Goal: Information Seeking & Learning: Obtain resource

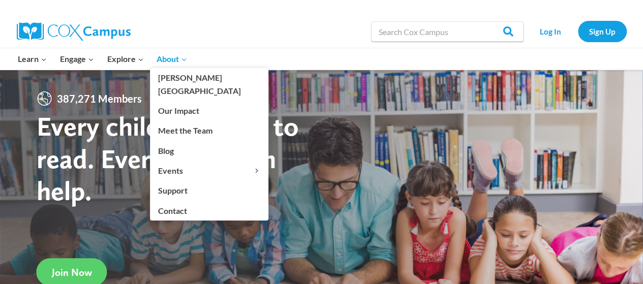
click at [169, 58] on span "About Expand" at bounding box center [172, 58] width 31 height 13
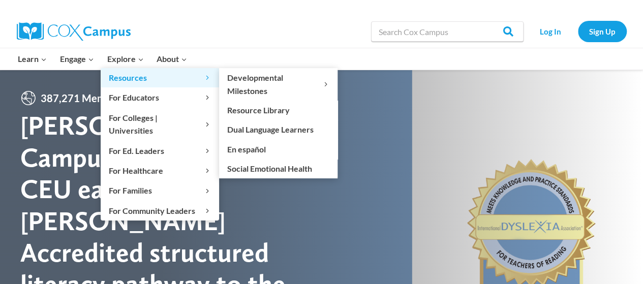
click at [131, 75] on span "Resources Expand" at bounding box center [160, 77] width 102 height 13
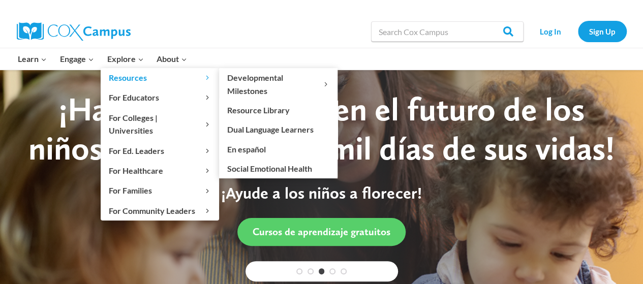
click at [137, 77] on span "Resources Expand" at bounding box center [160, 77] width 102 height 13
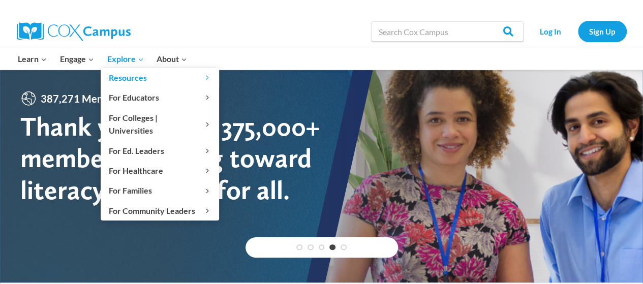
click at [133, 52] on span "Explore Expand" at bounding box center [125, 58] width 37 height 13
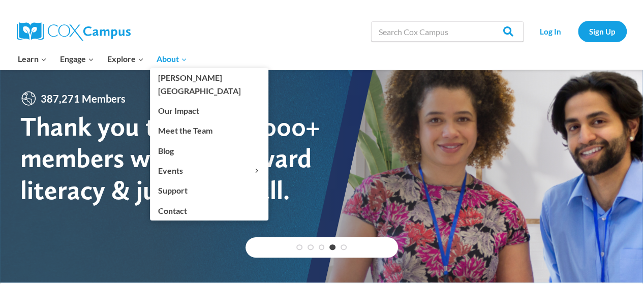
click at [162, 60] on span "About Expand" at bounding box center [172, 58] width 31 height 13
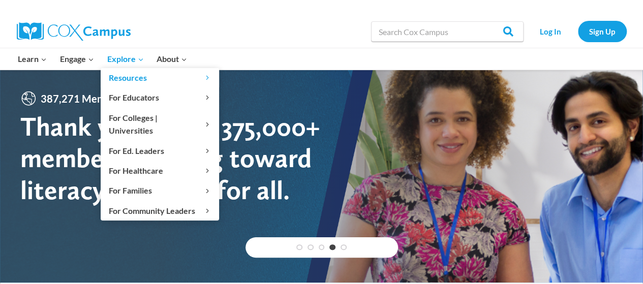
click at [126, 49] on link "Explore Expand" at bounding box center [126, 58] width 50 height 21
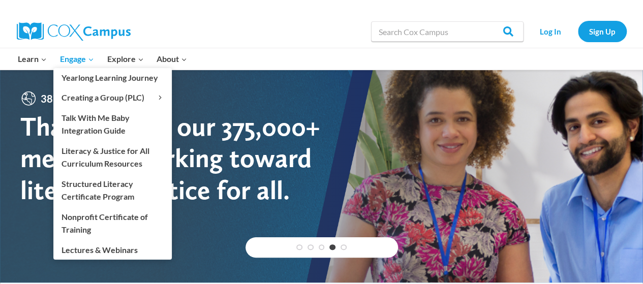
click at [86, 55] on span "Engage Expand" at bounding box center [77, 58] width 34 height 13
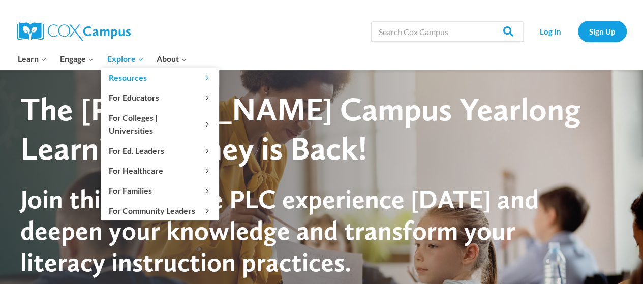
click at [133, 62] on span "Explore Expand" at bounding box center [125, 58] width 37 height 13
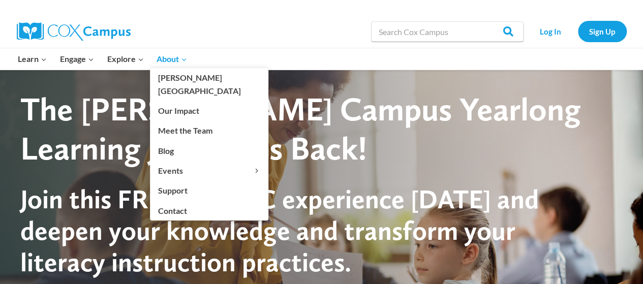
click at [176, 60] on span "About Expand" at bounding box center [172, 58] width 31 height 13
click at [184, 60] on icon "Primary Navigation" at bounding box center [184, 59] width 4 height 3
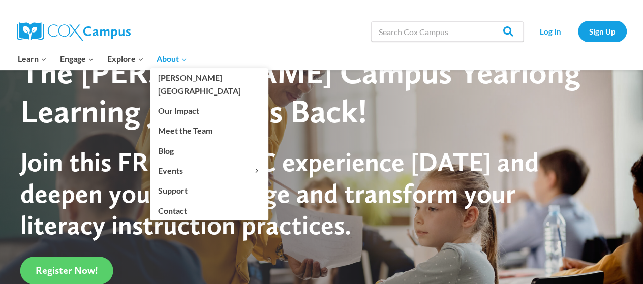
scroll to position [74, 0]
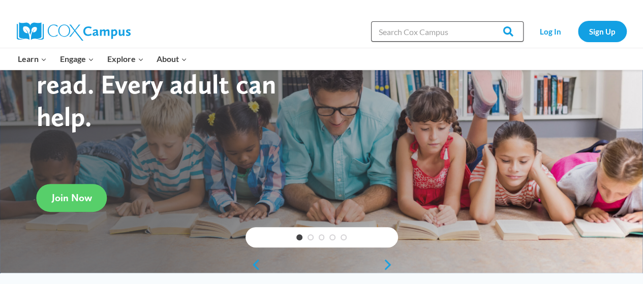
click at [387, 30] on input "Search in https://coxcampus.org/" at bounding box center [447, 31] width 153 height 20
type input "resource library"
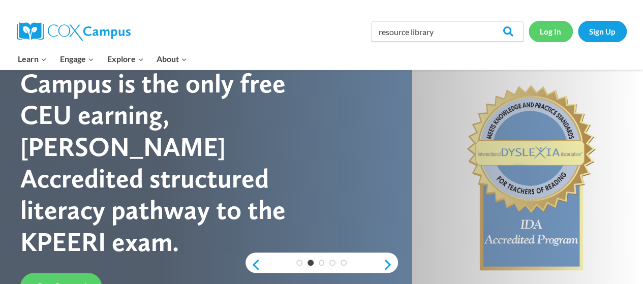
click at [556, 33] on link "Log In" at bounding box center [551, 31] width 44 height 21
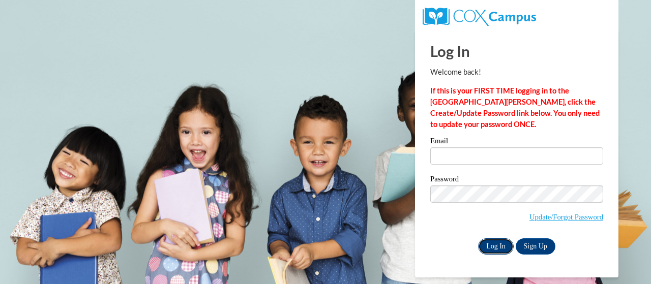
click at [504, 249] on input "Log In" at bounding box center [496, 247] width 36 height 16
click at [364, 175] on body "This site uses cookies to help improve your learning experience. By continuing …" at bounding box center [325, 142] width 651 height 284
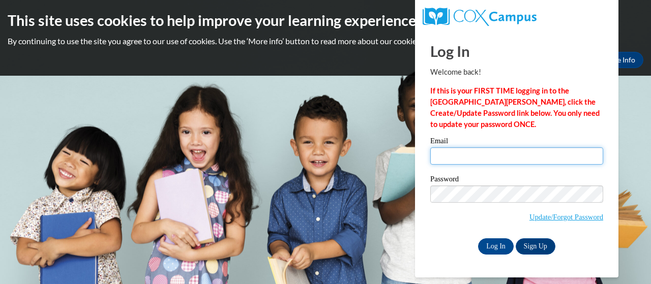
type input "ebrewer@tps.org"
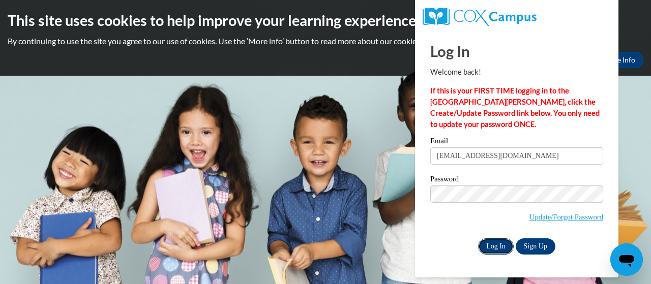
click at [501, 245] on input "Log In" at bounding box center [496, 247] width 36 height 16
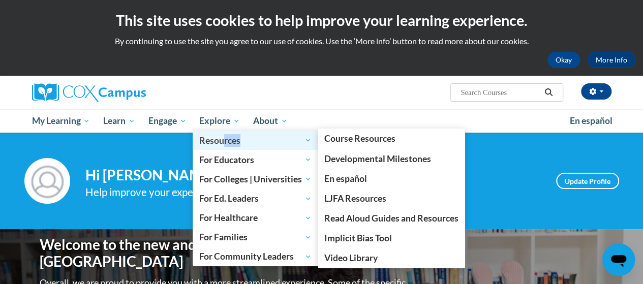
drag, startPoint x: 225, startPoint y: 135, endPoint x: 298, endPoint y: 145, distance: 73.4
click at [298, 145] on span "Resources" at bounding box center [255, 140] width 112 height 12
click at [297, 142] on span "Resources" at bounding box center [255, 140] width 112 height 12
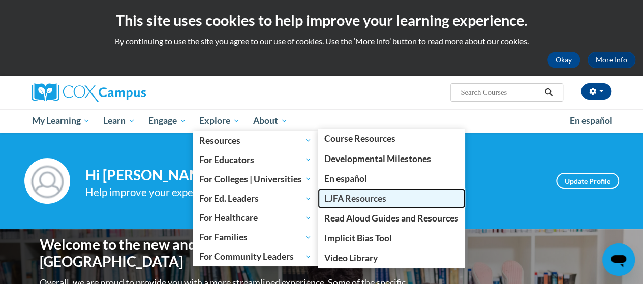
click at [367, 196] on span "LJFA Resources" at bounding box center [356, 198] width 62 height 11
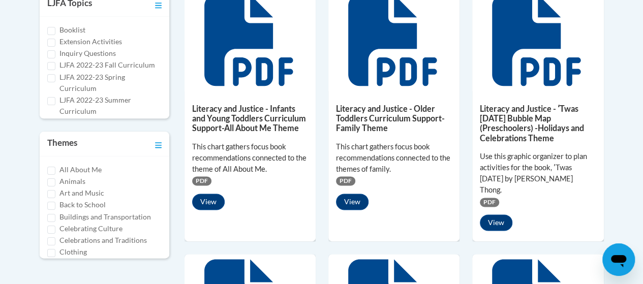
scroll to position [566, 0]
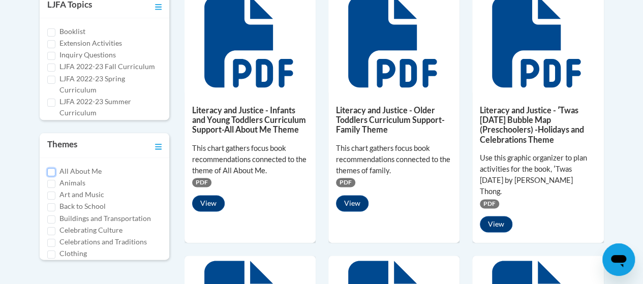
click at [48, 168] on input "All About Me" at bounding box center [51, 172] width 8 height 8
checkbox input "true"
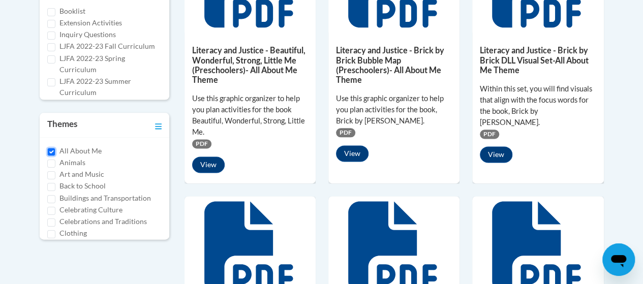
scroll to position [597, 0]
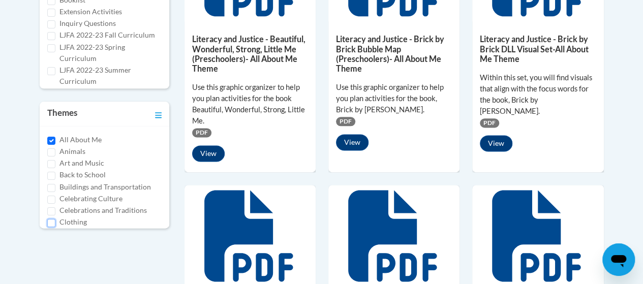
click at [49, 221] on input "Clothing" at bounding box center [51, 223] width 8 height 8
checkbox input "true"
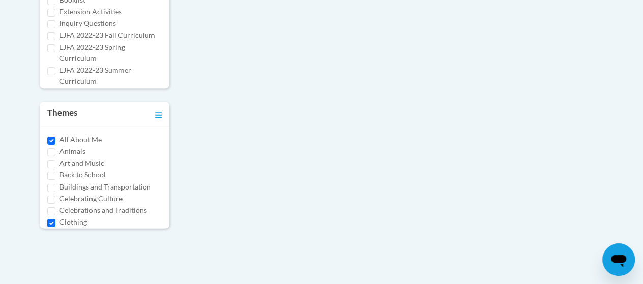
click at [48, 134] on div "All About Me" at bounding box center [104, 139] width 114 height 11
click at [49, 138] on input "All About Me" at bounding box center [51, 141] width 8 height 8
checkbox input "false"
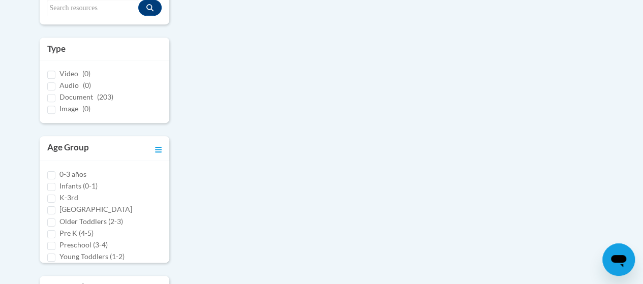
scroll to position [283, 0]
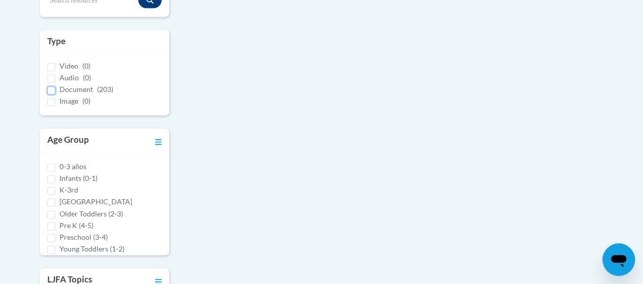
click at [52, 92] on input "Document (203)" at bounding box center [51, 90] width 8 height 8
checkbox input "true"
click at [51, 226] on input "Pre K (4-5)" at bounding box center [51, 227] width 8 height 8
checkbox input "true"
click at [50, 236] on input "Preschool (3-4)" at bounding box center [51, 238] width 8 height 8
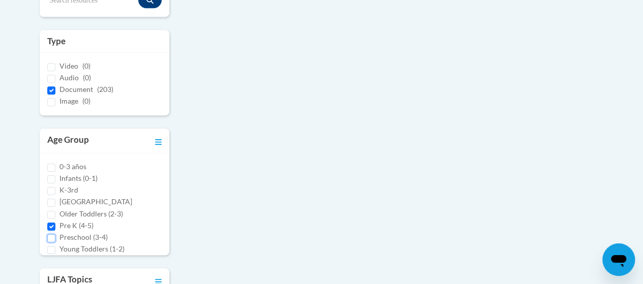
checkbox input "true"
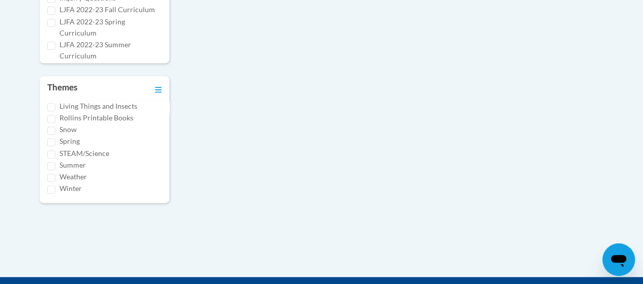
scroll to position [605, 0]
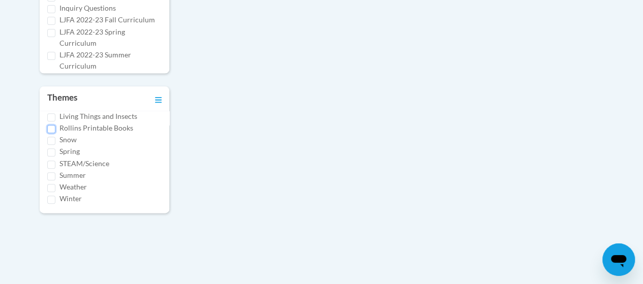
click at [54, 129] on input "Rollins Printable Books" at bounding box center [51, 129] width 8 height 8
checkbox input "true"
click at [615, 255] on icon "Open messaging window" at bounding box center [619, 260] width 18 height 18
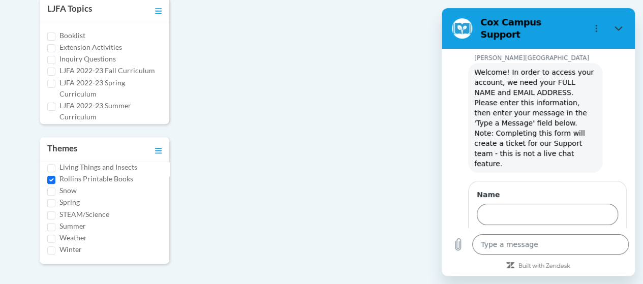
scroll to position [543, 0]
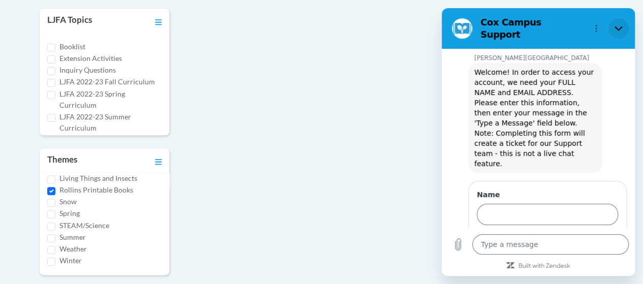
click at [619, 24] on icon "Close" at bounding box center [619, 28] width 8 height 8
type textarea "x"
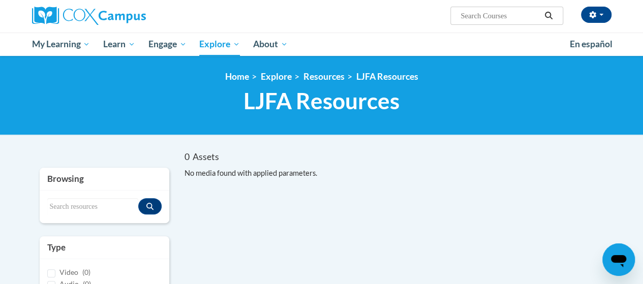
scroll to position [74, 0]
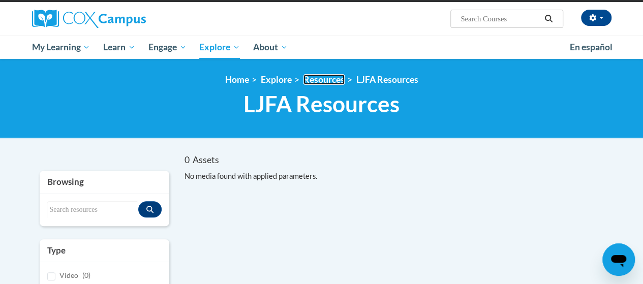
click at [317, 79] on link "Resources" at bounding box center [324, 79] width 41 height 11
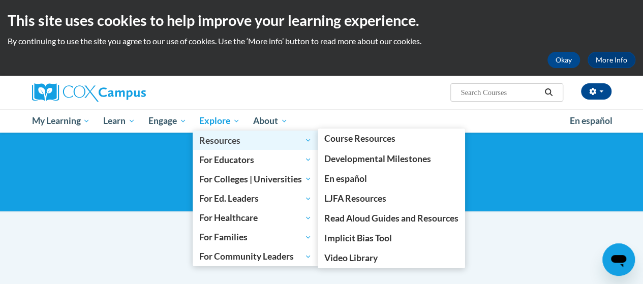
click at [220, 141] on span "Resources" at bounding box center [255, 140] width 112 height 12
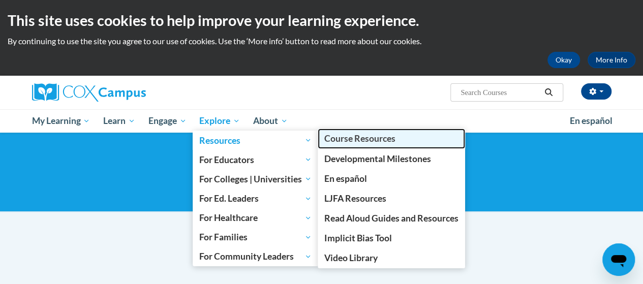
click at [333, 137] on span "Course Resources" at bounding box center [360, 138] width 71 height 11
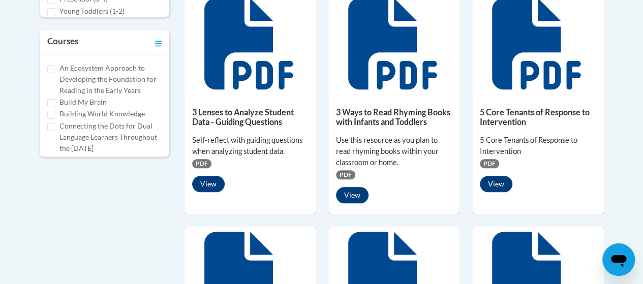
scroll to position [494, 0]
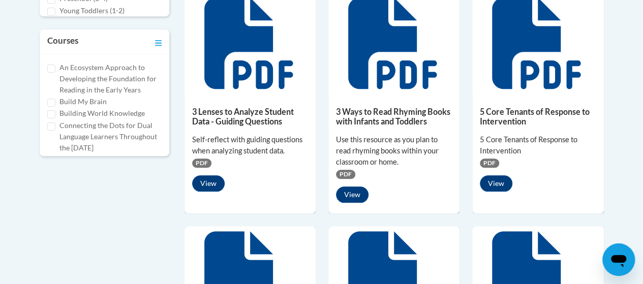
click at [350, 172] on span "PDF" at bounding box center [345, 174] width 19 height 9
click at [340, 173] on span "PDF" at bounding box center [345, 174] width 19 height 9
click at [353, 194] on button "View" at bounding box center [352, 195] width 33 height 16
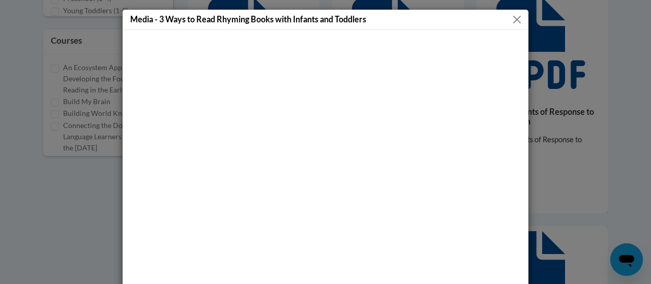
click at [516, 20] on button "Close" at bounding box center [517, 19] width 13 height 13
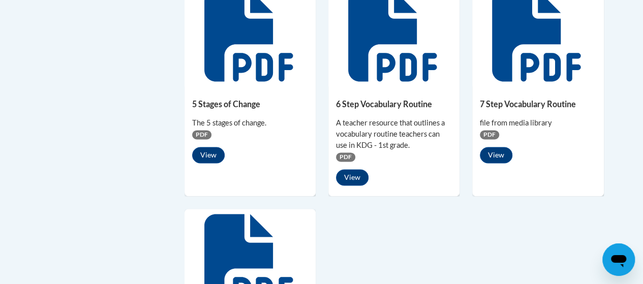
scroll to position [741, 0]
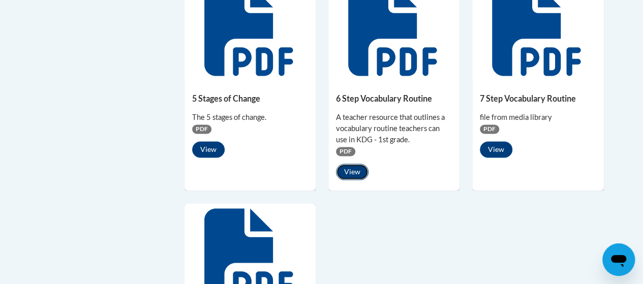
click at [350, 166] on button "View" at bounding box center [352, 172] width 33 height 16
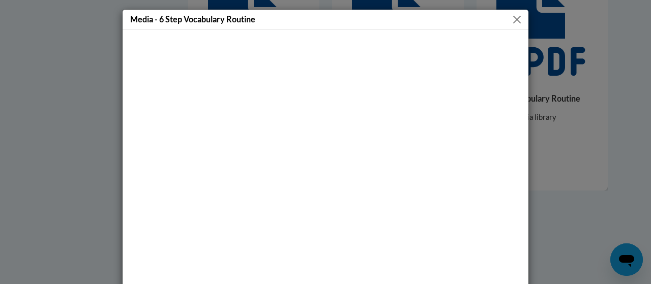
click at [514, 15] on button "Close" at bounding box center [517, 19] width 13 height 13
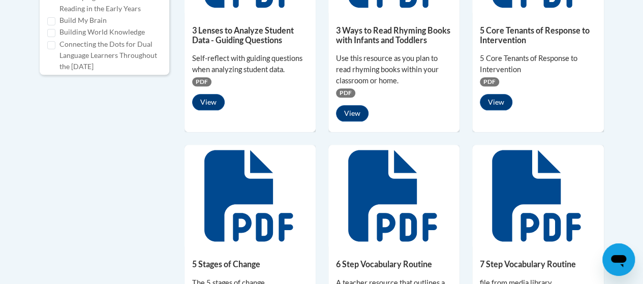
scroll to position [492, 0]
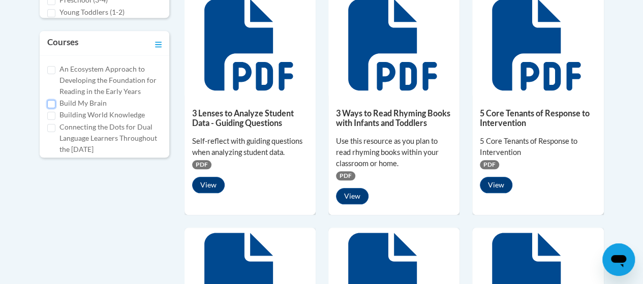
click at [54, 102] on input "Build My Brain" at bounding box center [51, 104] width 8 height 8
checkbox input "true"
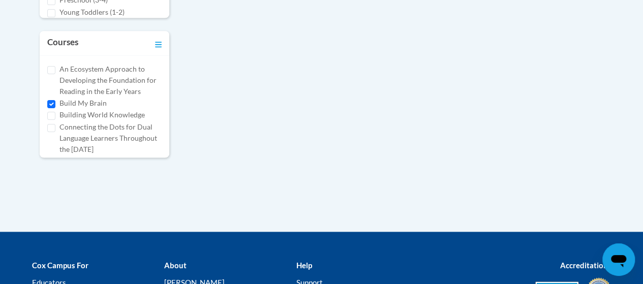
click at [51, 133] on div "Connecting the Dots for Dual Language Learners Throughout the Preschool Day" at bounding box center [104, 139] width 114 height 34
click at [51, 129] on input "Connecting the Dots for Dual Language Learners Throughout the Preschool Day" at bounding box center [51, 128] width 8 height 8
checkbox input "true"
click at [52, 100] on input "Build My Brain" at bounding box center [51, 104] width 8 height 8
checkbox input "false"
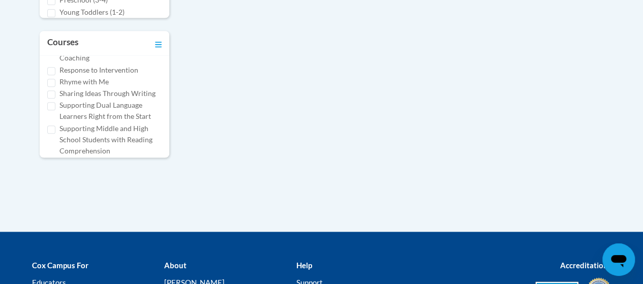
scroll to position [533, 0]
click at [48, 74] on input "Rhyme with Me" at bounding box center [51, 70] width 8 height 8
checkbox input "true"
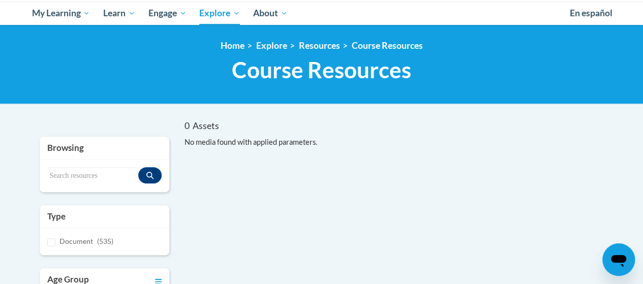
scroll to position [74, 0]
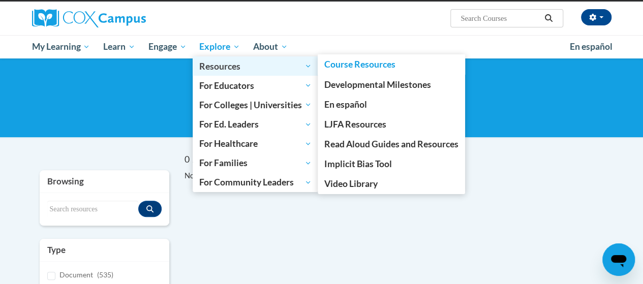
click at [220, 63] on span "Resources" at bounding box center [255, 66] width 112 height 12
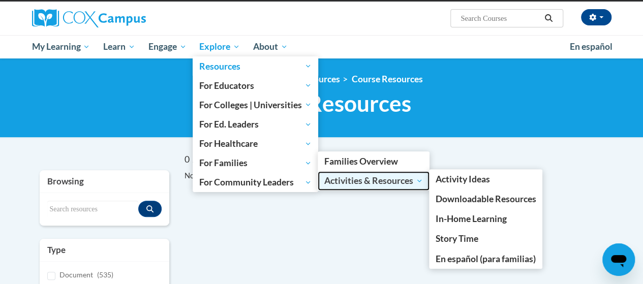
click at [357, 180] on span "Activities & Resources" at bounding box center [374, 181] width 99 height 12
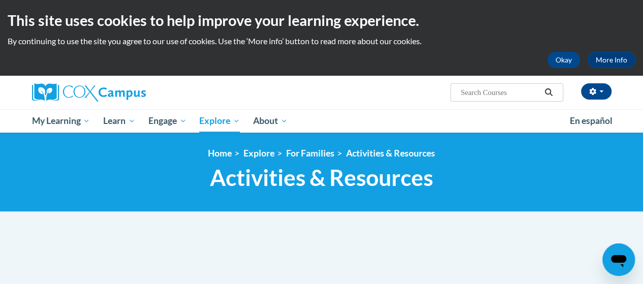
scroll to position [173, 0]
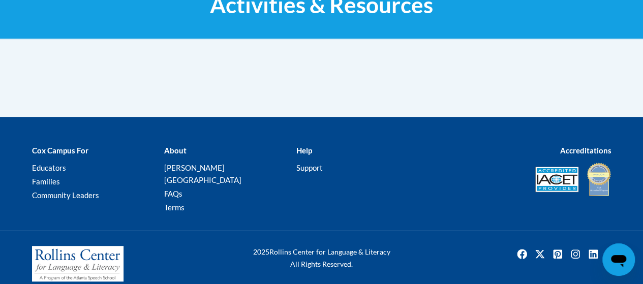
click at [642, 100] on body "This site uses cookies to help improve your learning experience. By continuing …" at bounding box center [321, 62] width 643 height 470
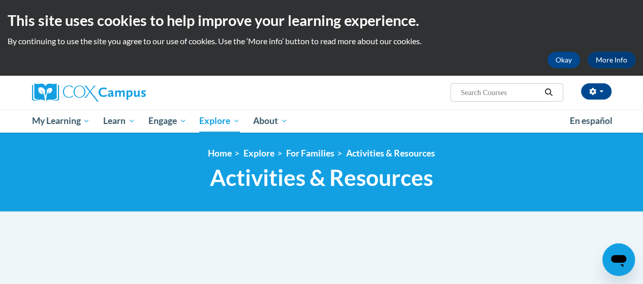
click at [387, 148] on div "<en>Home</en><fr>Accueil</fr><de>Zuhause</de><it>Casa</it><es>Casa</es><pt>Casa…" at bounding box center [321, 172] width 643 height 79
click at [387, 149] on link "Activities & Resources" at bounding box center [390, 153] width 89 height 11
click at [368, 150] on link "Activities & Resources" at bounding box center [390, 153] width 89 height 11
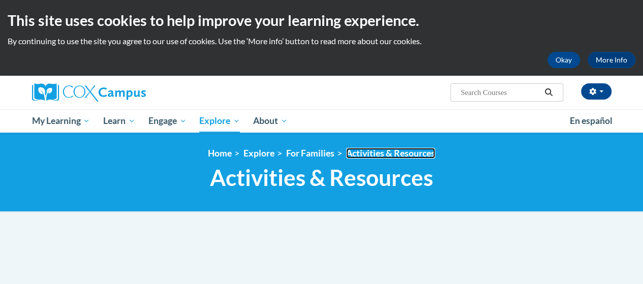
click at [368, 150] on link "Activities & Resources" at bounding box center [390, 153] width 89 height 11
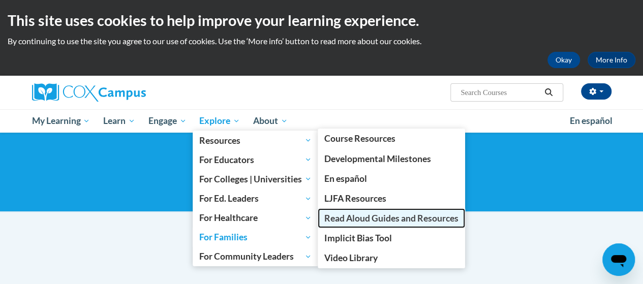
click at [429, 214] on span "Read Aloud Guides and Resources" at bounding box center [392, 218] width 134 height 11
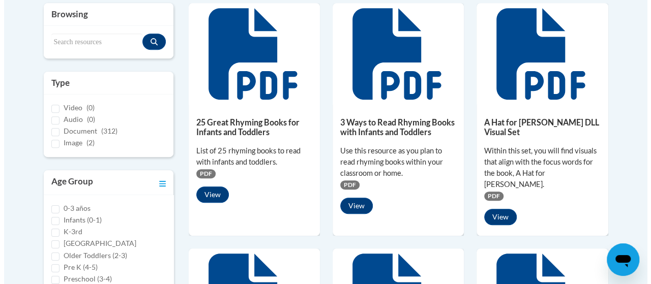
scroll to position [497, 0]
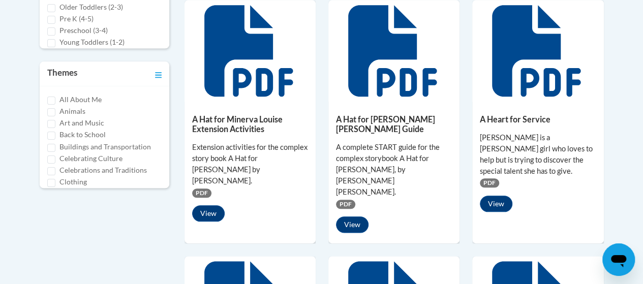
click at [204, 189] on span "PDF" at bounding box center [201, 193] width 19 height 9
click at [209, 205] on button "View" at bounding box center [208, 213] width 33 height 16
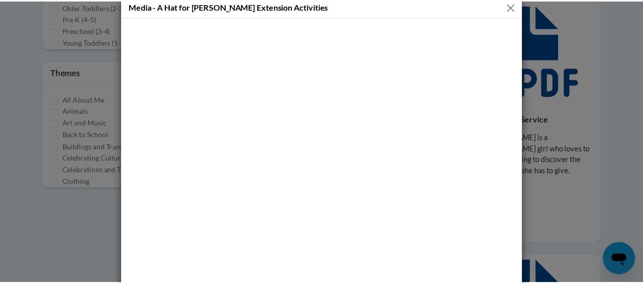
scroll to position [0, 0]
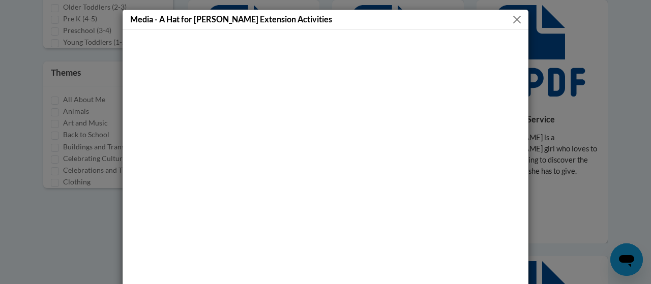
click at [514, 27] on div "Media - A Hat for [PERSON_NAME] Extension Activities" at bounding box center [326, 20] width 406 height 20
click at [511, 19] on button "Close" at bounding box center [517, 19] width 13 height 13
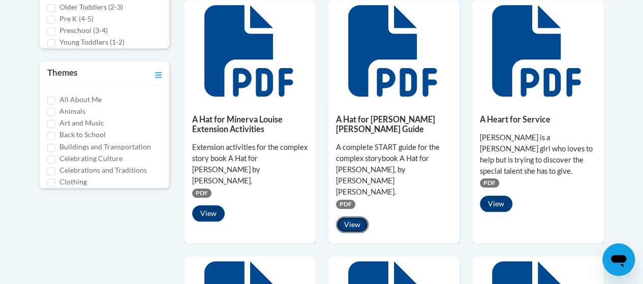
click at [356, 217] on button "View" at bounding box center [352, 225] width 33 height 16
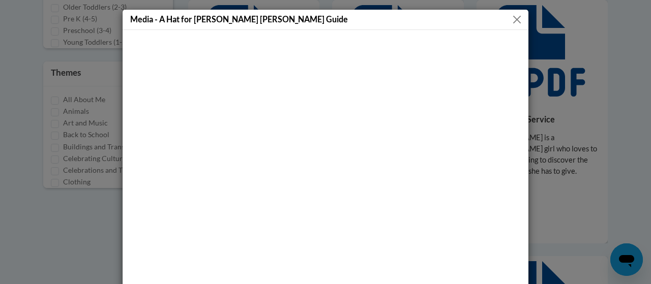
click at [511, 19] on button "Close" at bounding box center [517, 19] width 13 height 13
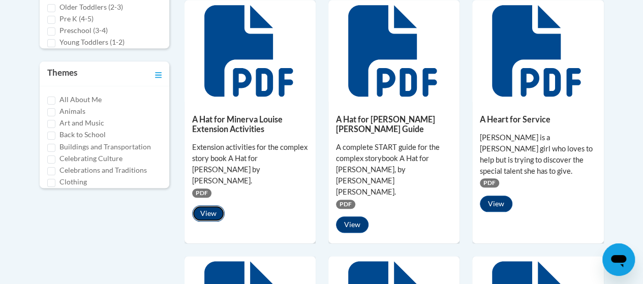
click at [211, 205] on button "View" at bounding box center [208, 213] width 33 height 16
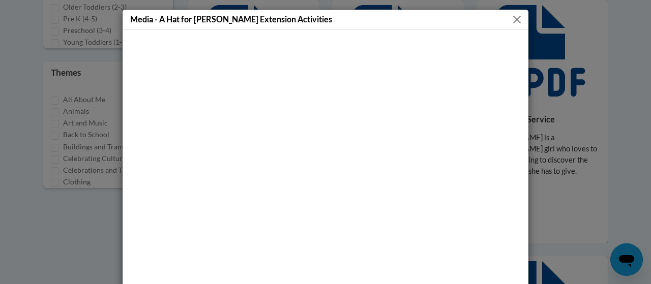
click at [512, 19] on button "Close" at bounding box center [517, 19] width 13 height 13
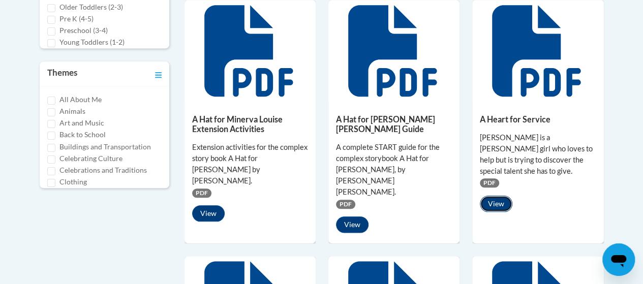
click at [497, 196] on button "View" at bounding box center [496, 204] width 33 height 16
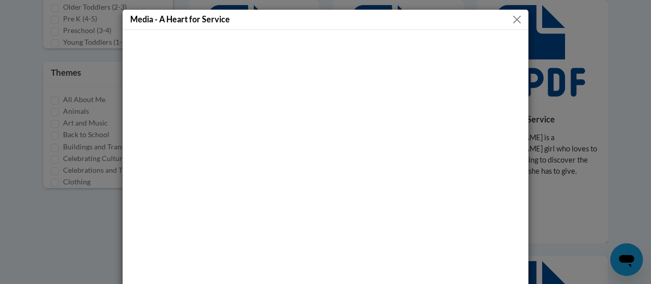
click at [511, 21] on button "Close" at bounding box center [517, 19] width 13 height 13
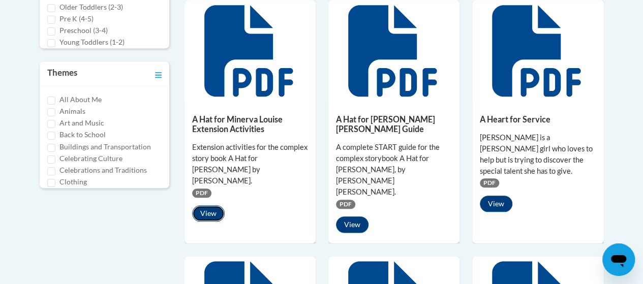
click at [200, 205] on button "View" at bounding box center [208, 213] width 33 height 16
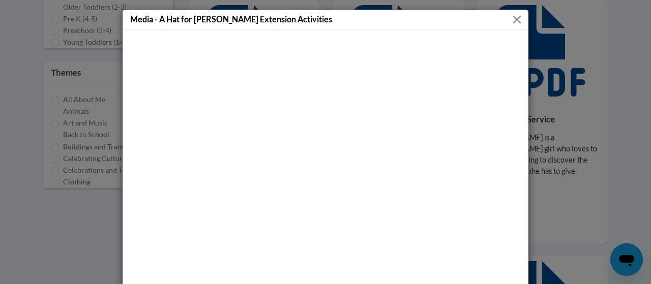
click at [511, 17] on button "Close" at bounding box center [517, 19] width 13 height 13
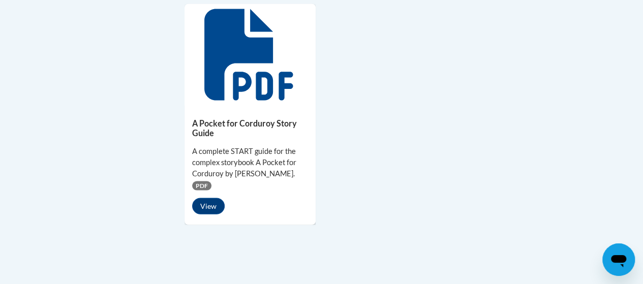
scroll to position [747, 0]
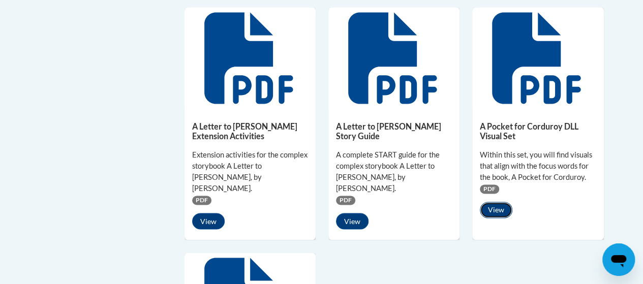
click at [497, 202] on button "View" at bounding box center [496, 210] width 33 height 16
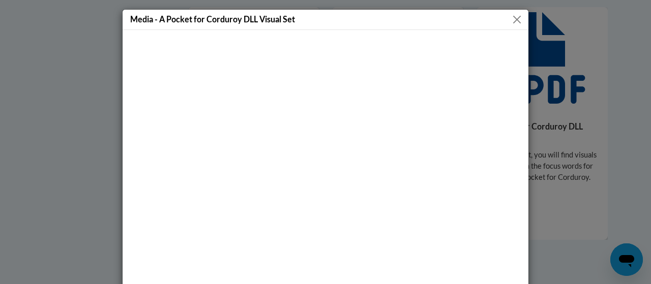
click at [514, 23] on button "Close" at bounding box center [517, 19] width 13 height 13
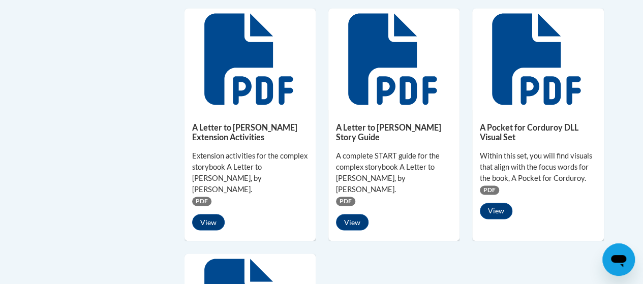
scroll to position [496, 0]
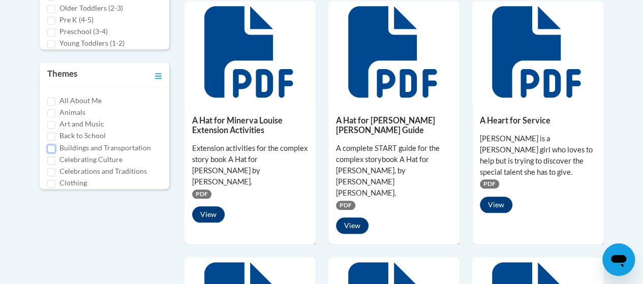
click at [48, 145] on input "Buildings and Transportation" at bounding box center [51, 149] width 8 height 8
checkbox input "true"
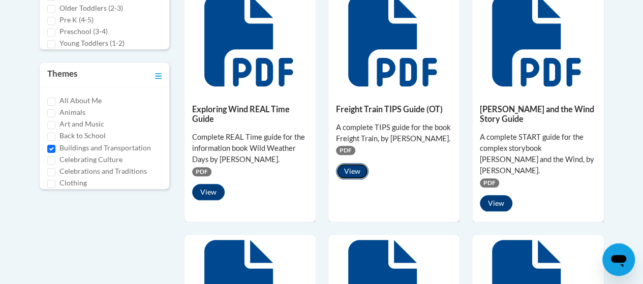
click at [348, 173] on button "View" at bounding box center [352, 171] width 33 height 16
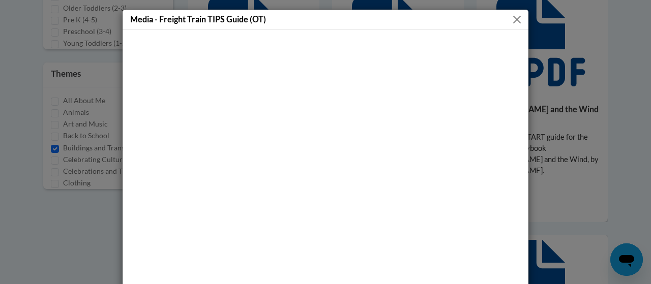
click at [514, 19] on button "Close" at bounding box center [517, 19] width 13 height 13
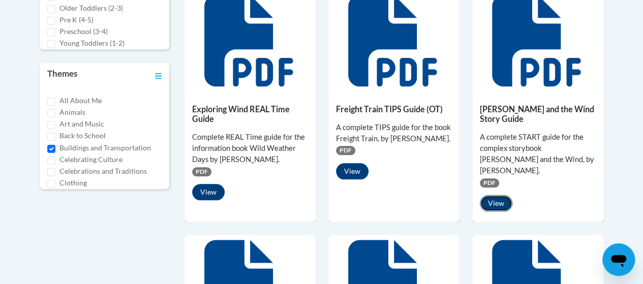
click at [493, 195] on button "View" at bounding box center [496, 203] width 33 height 16
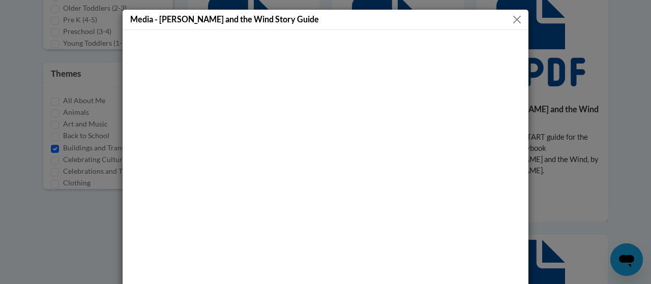
click at [518, 18] on button "Close" at bounding box center [517, 19] width 13 height 13
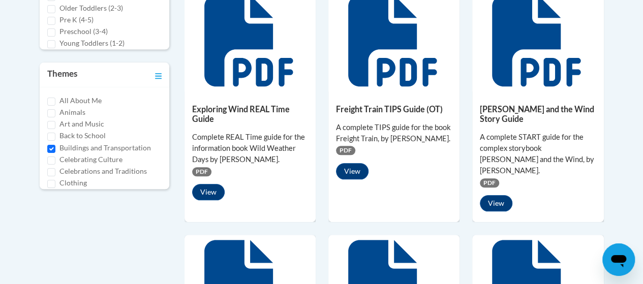
scroll to position [746, 0]
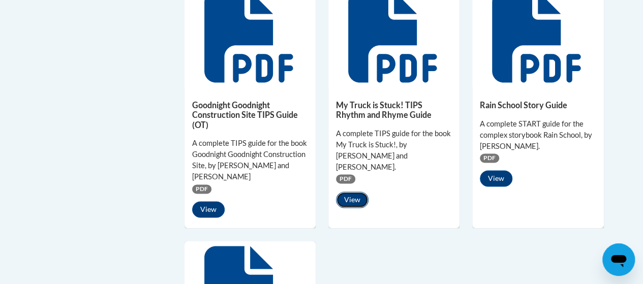
click at [355, 192] on button "View" at bounding box center [352, 200] width 33 height 16
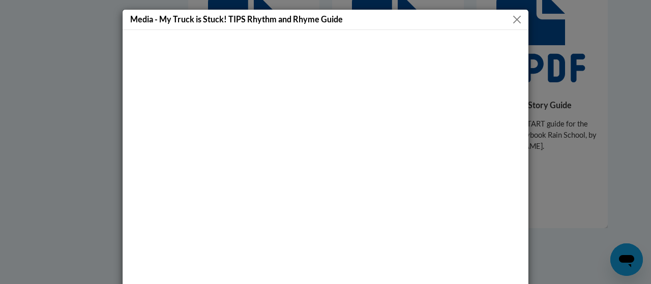
click at [514, 19] on button "Close" at bounding box center [517, 19] width 13 height 13
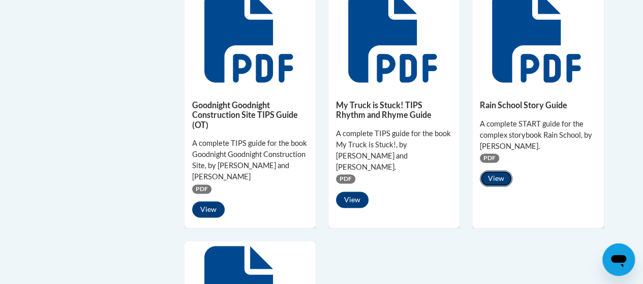
click at [495, 170] on button "View" at bounding box center [496, 178] width 33 height 16
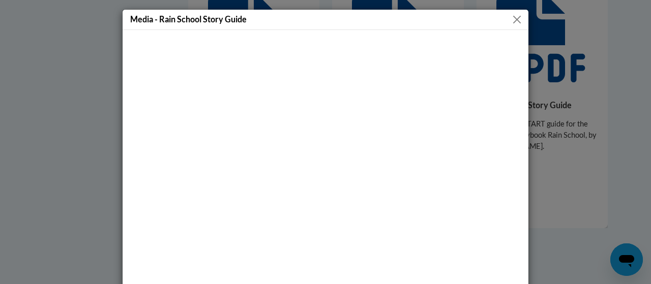
click at [511, 19] on button "Close" at bounding box center [517, 19] width 13 height 13
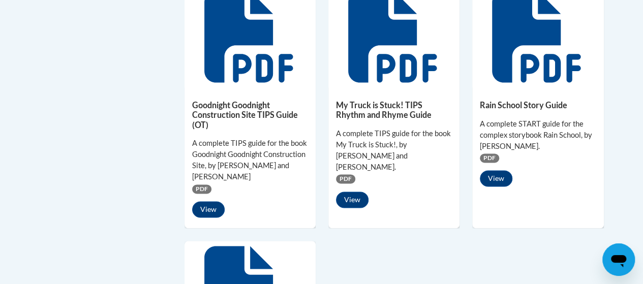
scroll to position [994, 0]
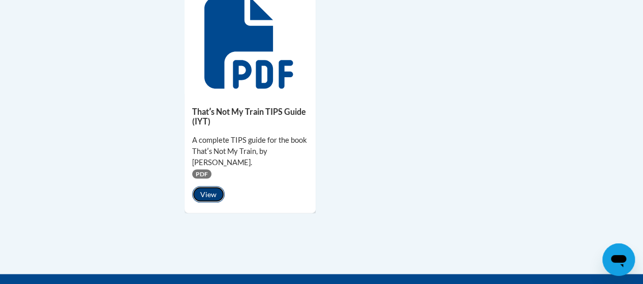
click at [204, 187] on button "View" at bounding box center [208, 195] width 33 height 16
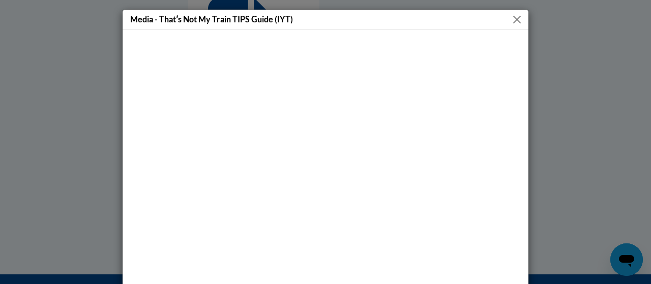
click at [511, 16] on button "Close" at bounding box center [517, 19] width 13 height 13
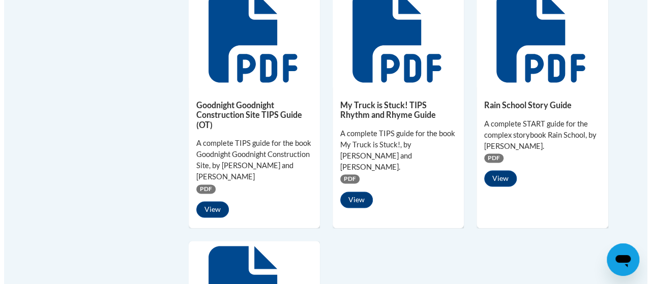
scroll to position [496, 0]
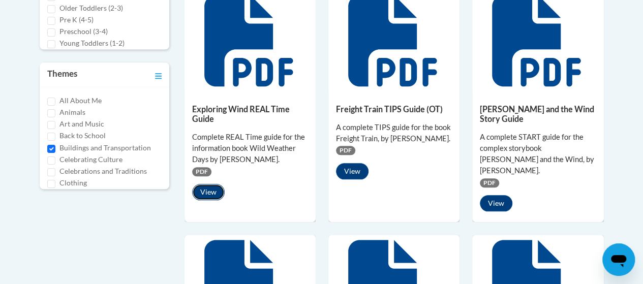
click at [202, 193] on button "View" at bounding box center [208, 192] width 33 height 16
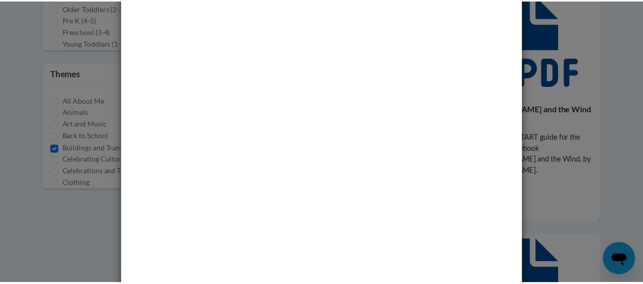
scroll to position [0, 0]
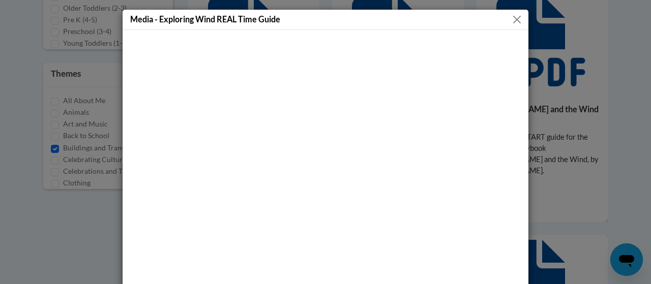
click at [518, 19] on button "Close" at bounding box center [517, 19] width 13 height 13
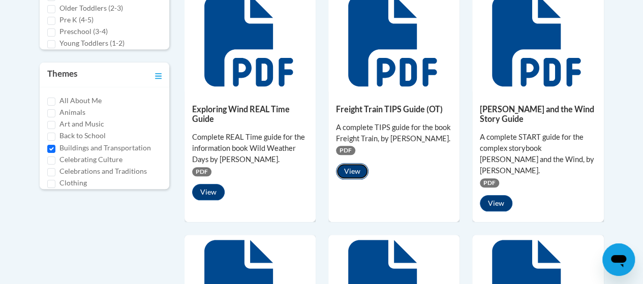
click at [349, 174] on button "View" at bounding box center [352, 171] width 33 height 16
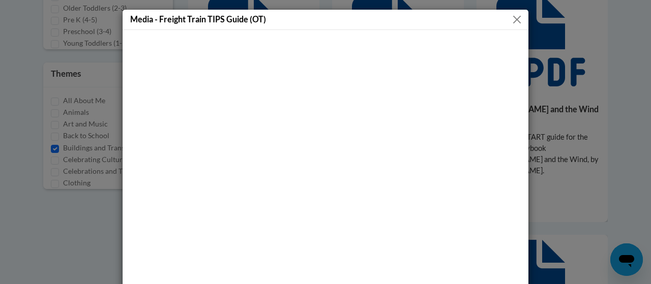
click at [516, 15] on button "Close" at bounding box center [517, 19] width 13 height 13
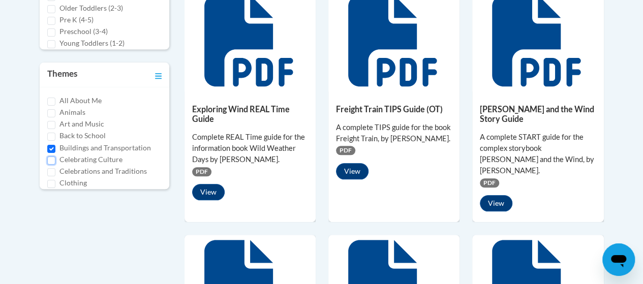
click at [49, 158] on input "Celebrating Culture" at bounding box center [51, 161] width 8 height 8
checkbox input "true"
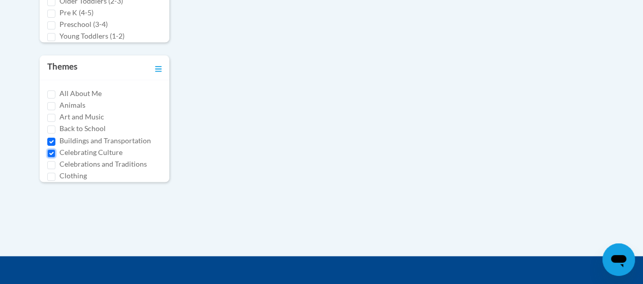
scroll to position [490, 0]
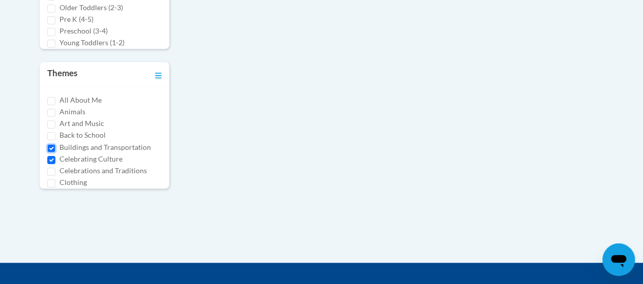
click at [49, 146] on input "Buildings and Transportation" at bounding box center [51, 148] width 8 height 8
checkbox input "false"
click at [54, 168] on input "Celebrations and Traditions" at bounding box center [51, 172] width 8 height 8
checkbox input "true"
click at [51, 157] on input "Celebrating Culture" at bounding box center [51, 160] width 8 height 8
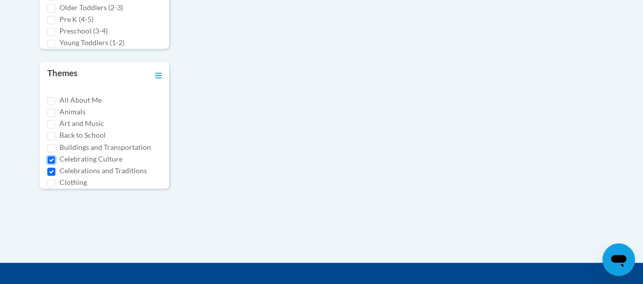
checkbox input "false"
click at [161, 169] on div "All About Me Animals Art and Music Back to School Buildings and Transportation …" at bounding box center [105, 138] width 130 height 102
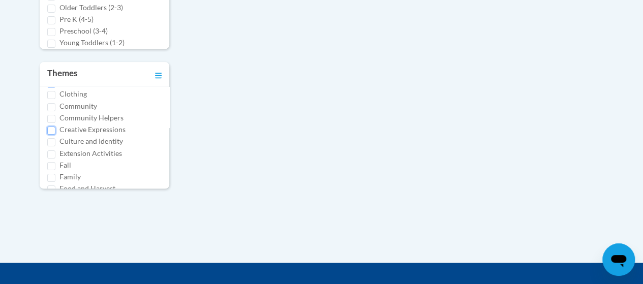
click at [51, 127] on input "Creative Expressions" at bounding box center [51, 131] width 8 height 8
checkbox input "true"
click at [55, 163] on div "Fall" at bounding box center [104, 165] width 114 height 11
click at [51, 162] on input "Fall" at bounding box center [51, 166] width 8 height 8
checkbox input "true"
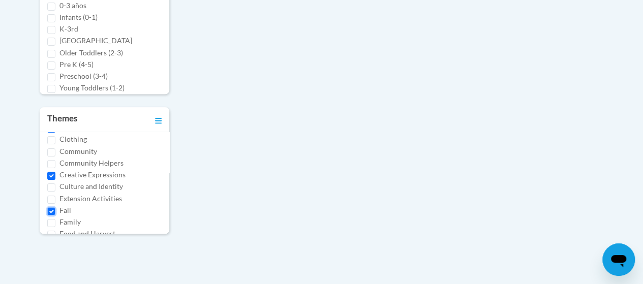
scroll to position [446, 0]
click at [49, 171] on input "Creative Expressions" at bounding box center [51, 175] width 8 height 8
checkbox input "false"
click at [53, 200] on input "Extension Activities" at bounding box center [51, 199] width 8 height 8
checkbox input "true"
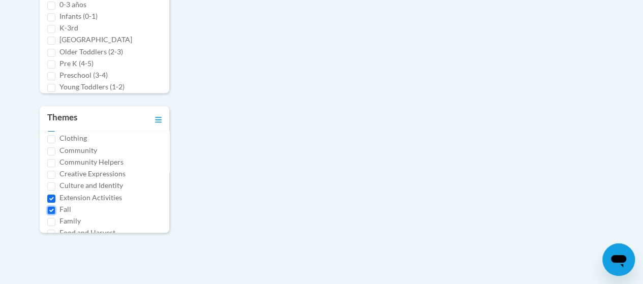
click at [49, 208] on input "Fall" at bounding box center [51, 211] width 8 height 8
checkbox input "false"
click at [53, 192] on div "Extension Activities" at bounding box center [104, 197] width 114 height 11
click at [51, 199] on input "Extension Activities" at bounding box center [51, 199] width 8 height 8
checkbox input "false"
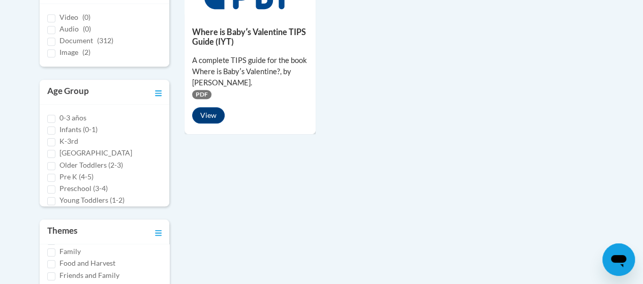
scroll to position [178, 0]
click at [52, 256] on input "Food and Harvest" at bounding box center [51, 258] width 8 height 8
checkbox input "true"
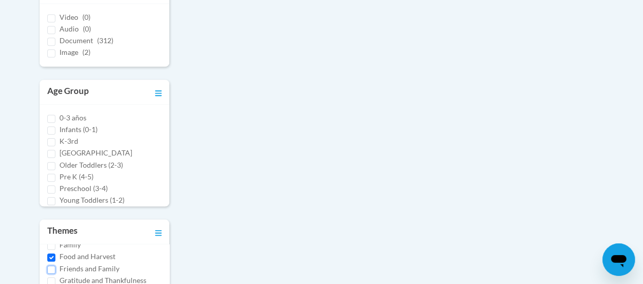
click at [47, 268] on input "Friends and Family" at bounding box center [51, 270] width 8 height 8
checkbox input "true"
click at [48, 254] on input "Food and Harvest" at bounding box center [51, 258] width 8 height 8
checkbox input "false"
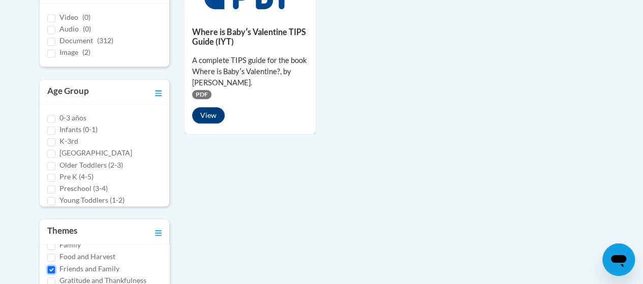
click at [49, 266] on input "Friends and Family" at bounding box center [51, 270] width 8 height 8
checkbox input "false"
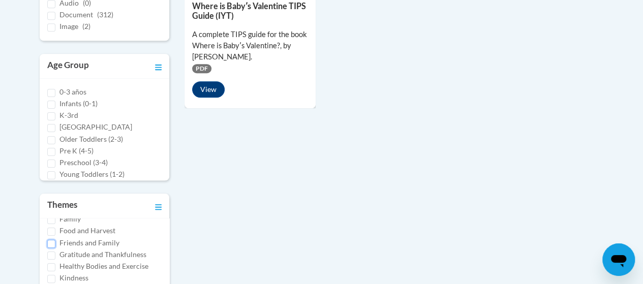
scroll to position [359, 0]
click at [51, 252] on input "Gratitude and Thankfulness" at bounding box center [51, 255] width 8 height 8
checkbox input "true"
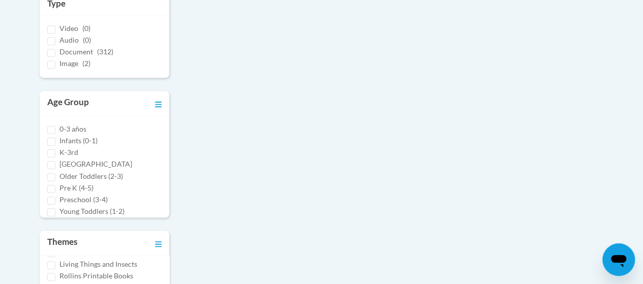
scroll to position [245, 0]
click at [47, 272] on input "Rollins Printable Books" at bounding box center [51, 274] width 8 height 8
click at [50, 277] on input "Rollins Printable Books" at bounding box center [51, 279] width 8 height 8
checkbox input "false"
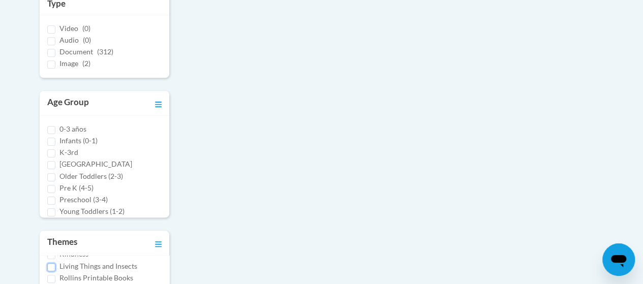
click at [50, 264] on input "Living Things and Insects" at bounding box center [51, 267] width 8 height 8
checkbox input "true"
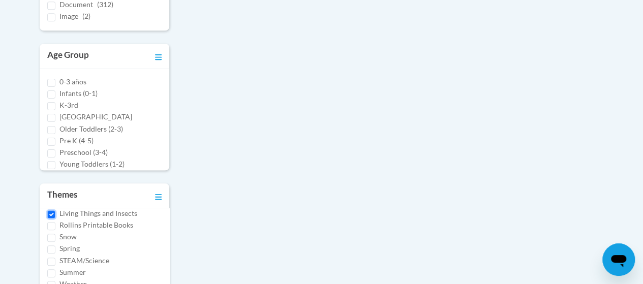
scroll to position [369, 0]
click at [49, 248] on input "Spring" at bounding box center [51, 249] width 8 height 8
checkbox input "true"
click at [49, 269] on input "Summer" at bounding box center [51, 273] width 8 height 8
checkbox input "true"
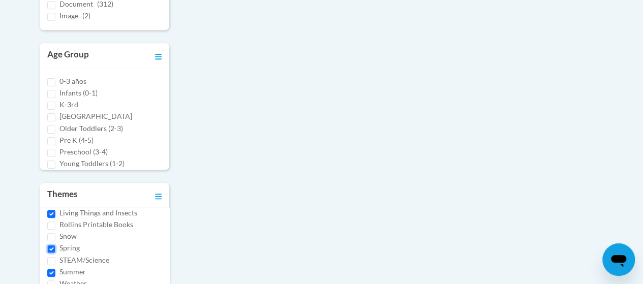
click at [50, 247] on input "Spring" at bounding box center [51, 249] width 8 height 8
checkbox input "false"
click at [49, 212] on input "Living Things and Insects" at bounding box center [51, 214] width 8 height 8
checkbox input "false"
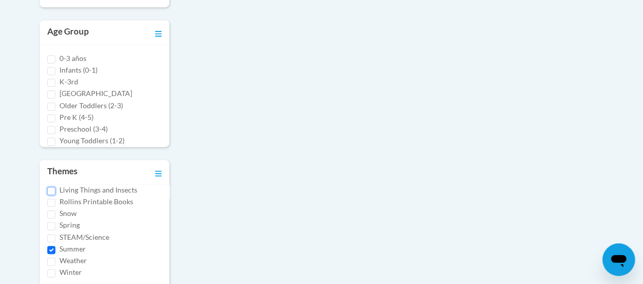
scroll to position [396, 0]
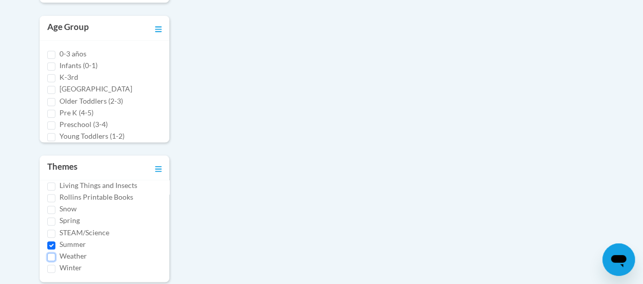
click at [52, 257] on input "Weather" at bounding box center [51, 257] width 8 height 8
checkbox input "true"
click at [49, 246] on input "Summer" at bounding box center [51, 246] width 8 height 8
checkbox input "false"
click at [49, 270] on input "Winter" at bounding box center [51, 269] width 8 height 8
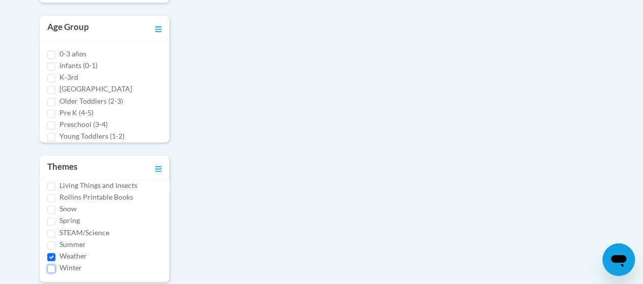
checkbox input "true"
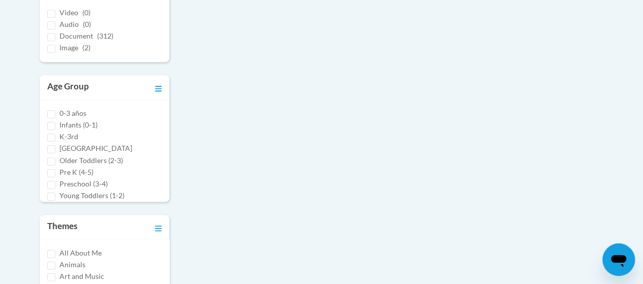
scroll to position [322, 0]
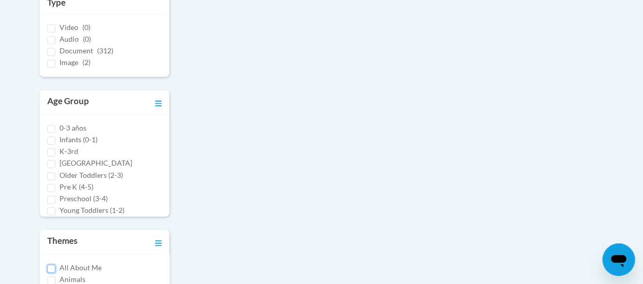
click at [51, 268] on input "All About Me" at bounding box center [51, 269] width 8 height 8
checkbox input "true"
click at [51, 186] on input "Pre K (4-5)" at bounding box center [51, 188] width 8 height 8
checkbox input "true"
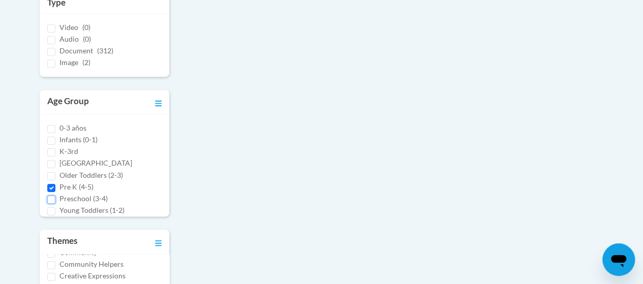
click at [47, 197] on input "Preschool (3-4)" at bounding box center [51, 200] width 8 height 8
checkbox input "true"
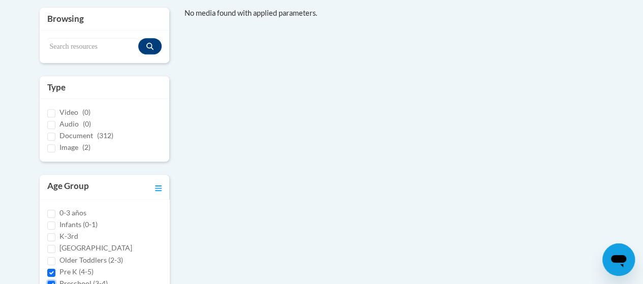
scroll to position [236, 0]
click at [47, 134] on input "Document (312)" at bounding box center [51, 138] width 8 height 8
checkbox input "true"
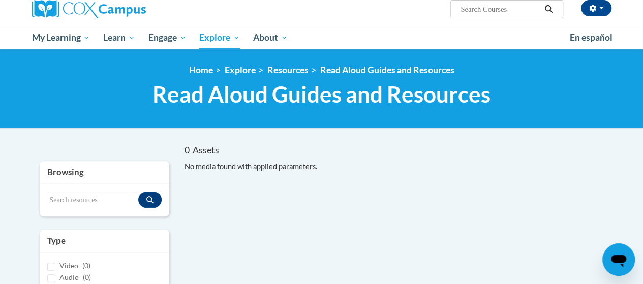
scroll to position [82, 0]
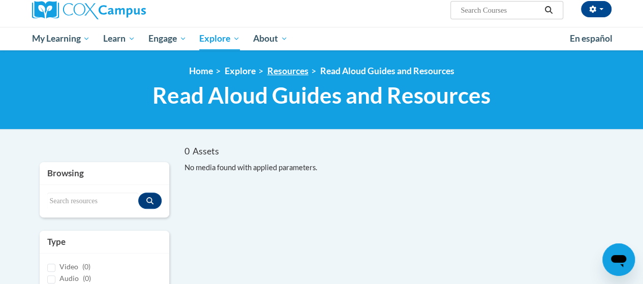
click at [275, 75] on link "Resources" at bounding box center [288, 71] width 41 height 11
